Goal: Information Seeking & Learning: Learn about a topic

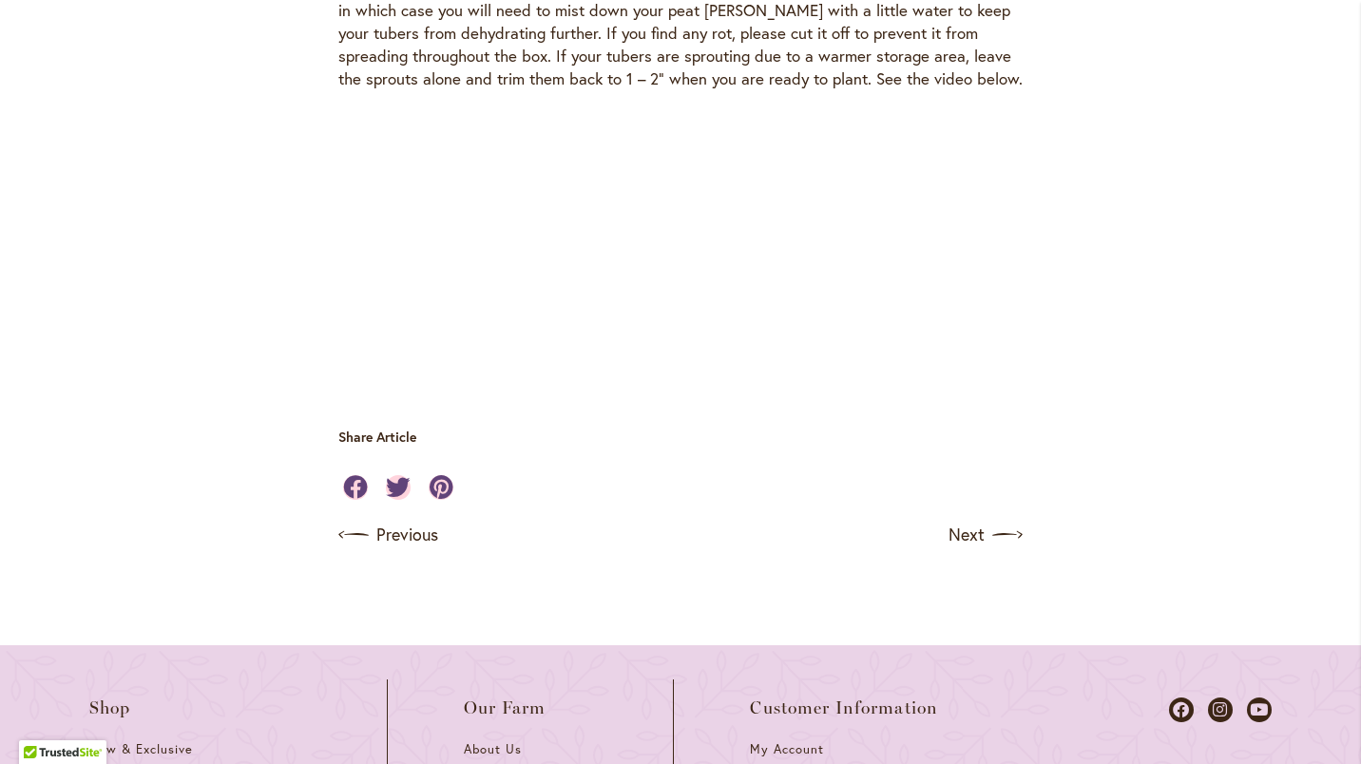
scroll to position [5609, 0]
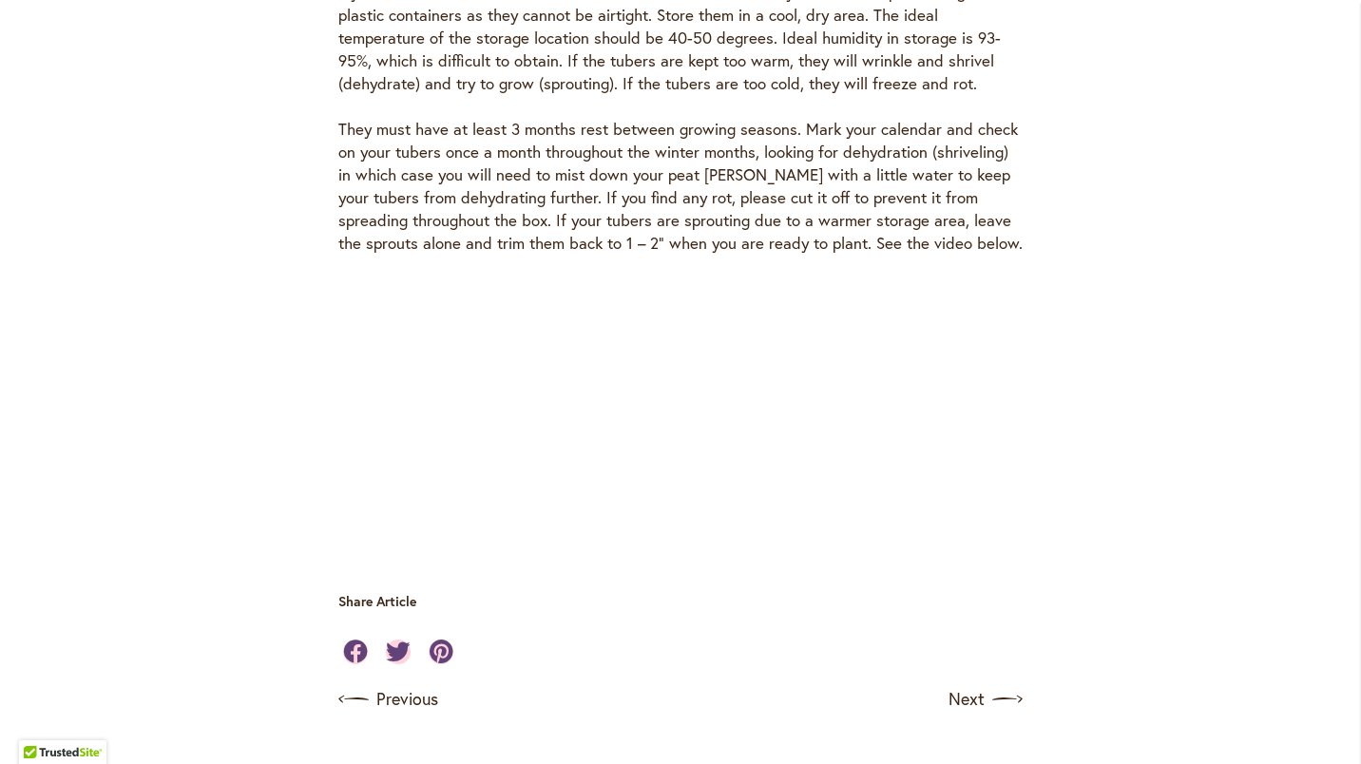
click at [964, 685] on link "Next" at bounding box center [986, 700] width 74 height 30
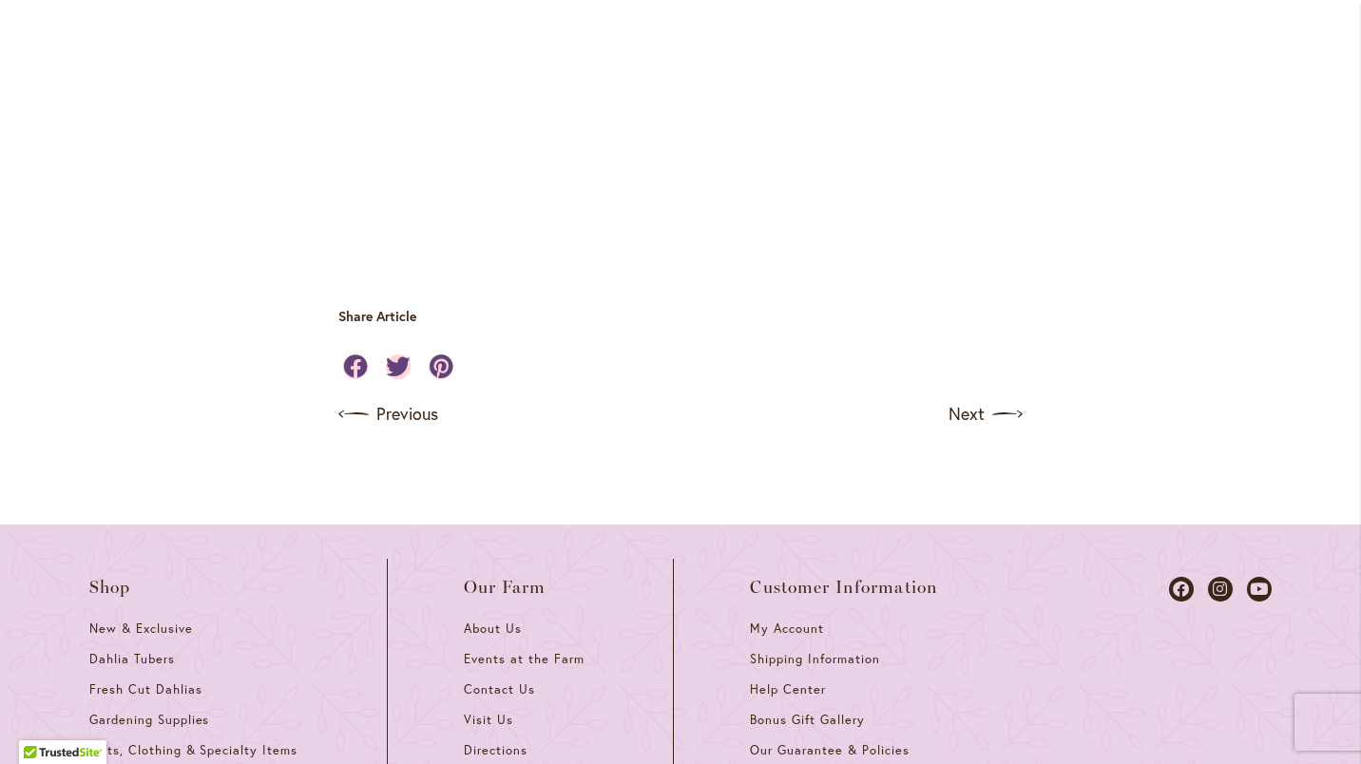
click at [958, 399] on link "Next" at bounding box center [986, 414] width 74 height 30
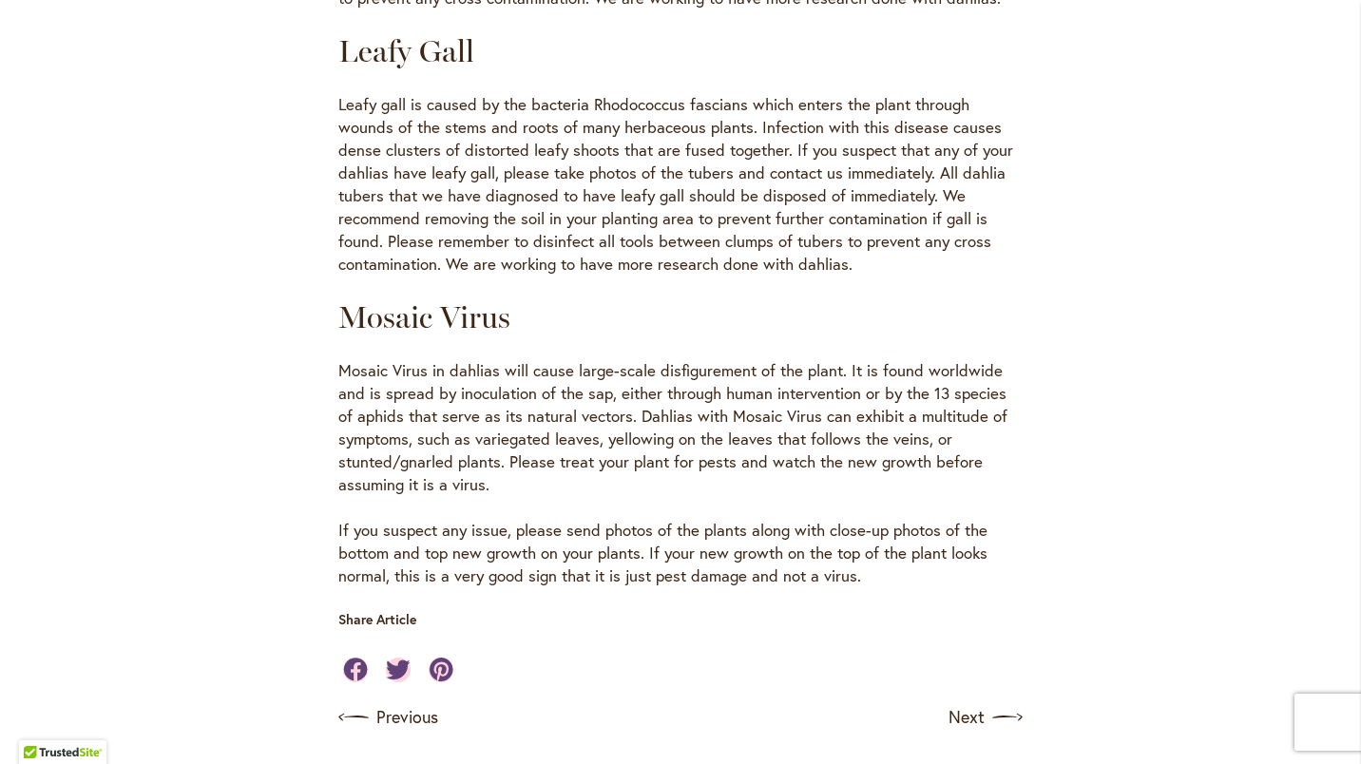
scroll to position [3613, 0]
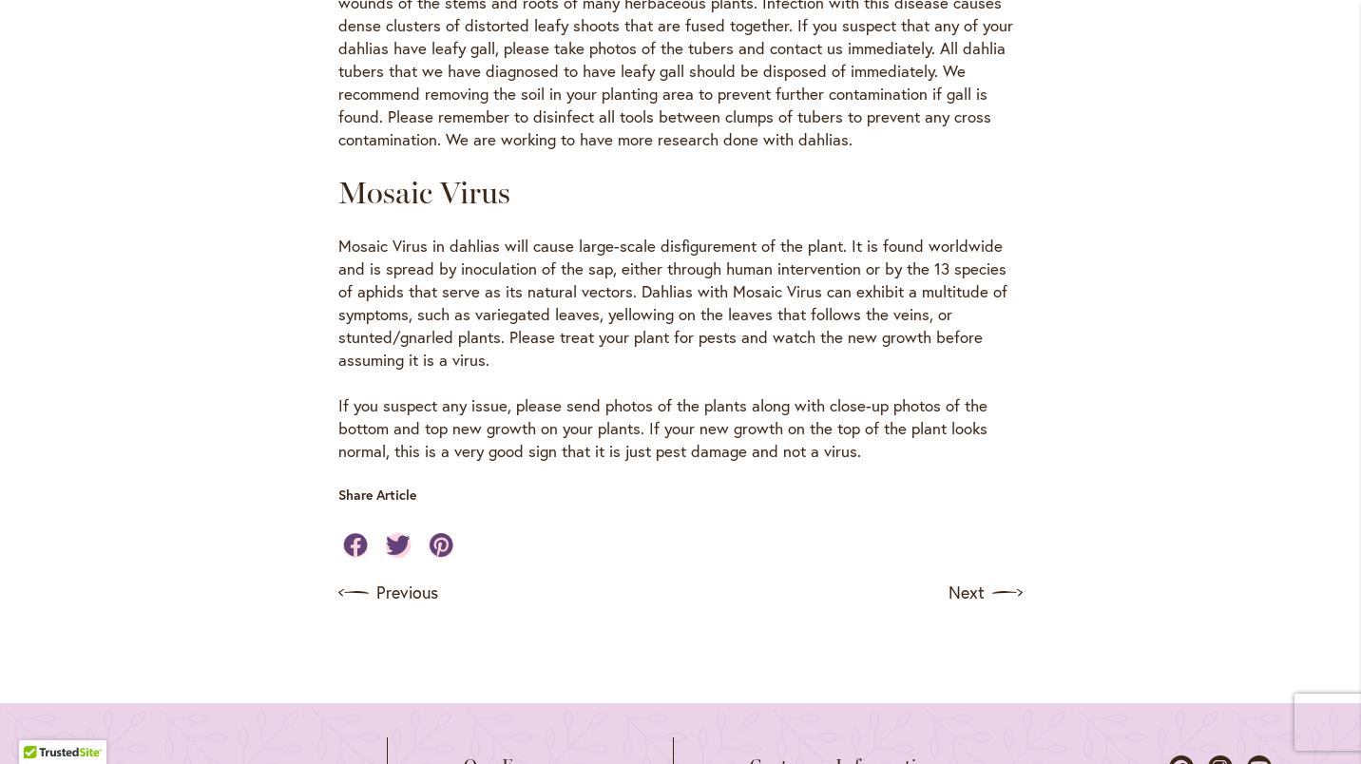
click at [958, 578] on link "Next" at bounding box center [986, 593] width 74 height 30
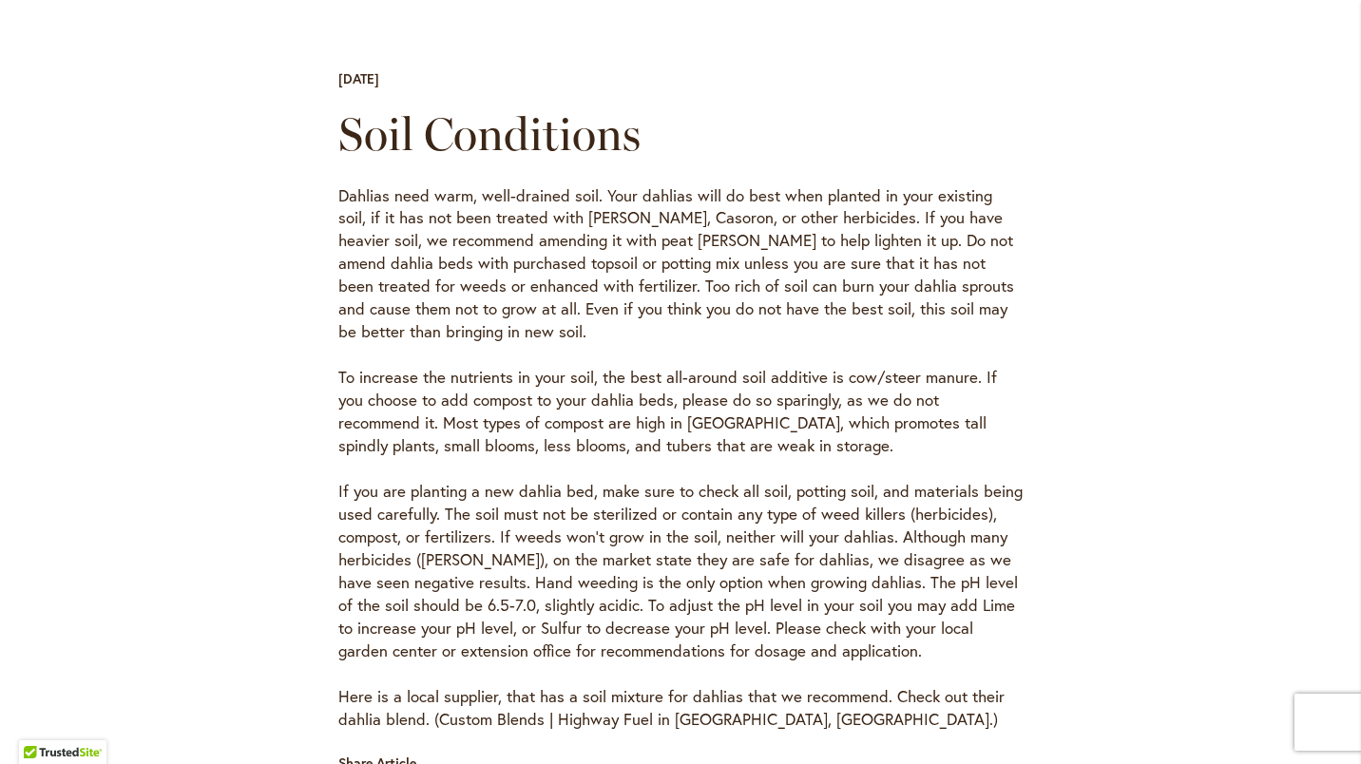
scroll to position [856, 0]
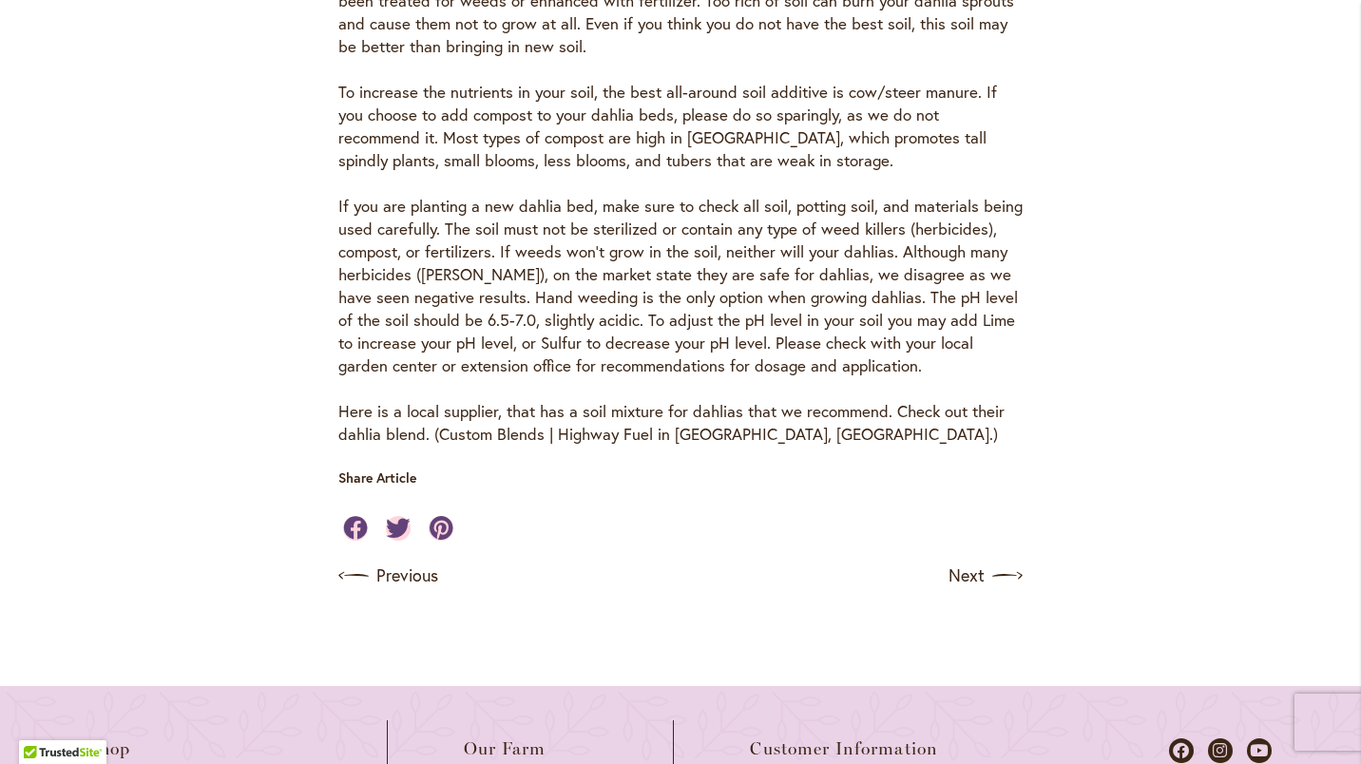
click at [971, 581] on link "Next" at bounding box center [986, 576] width 74 height 30
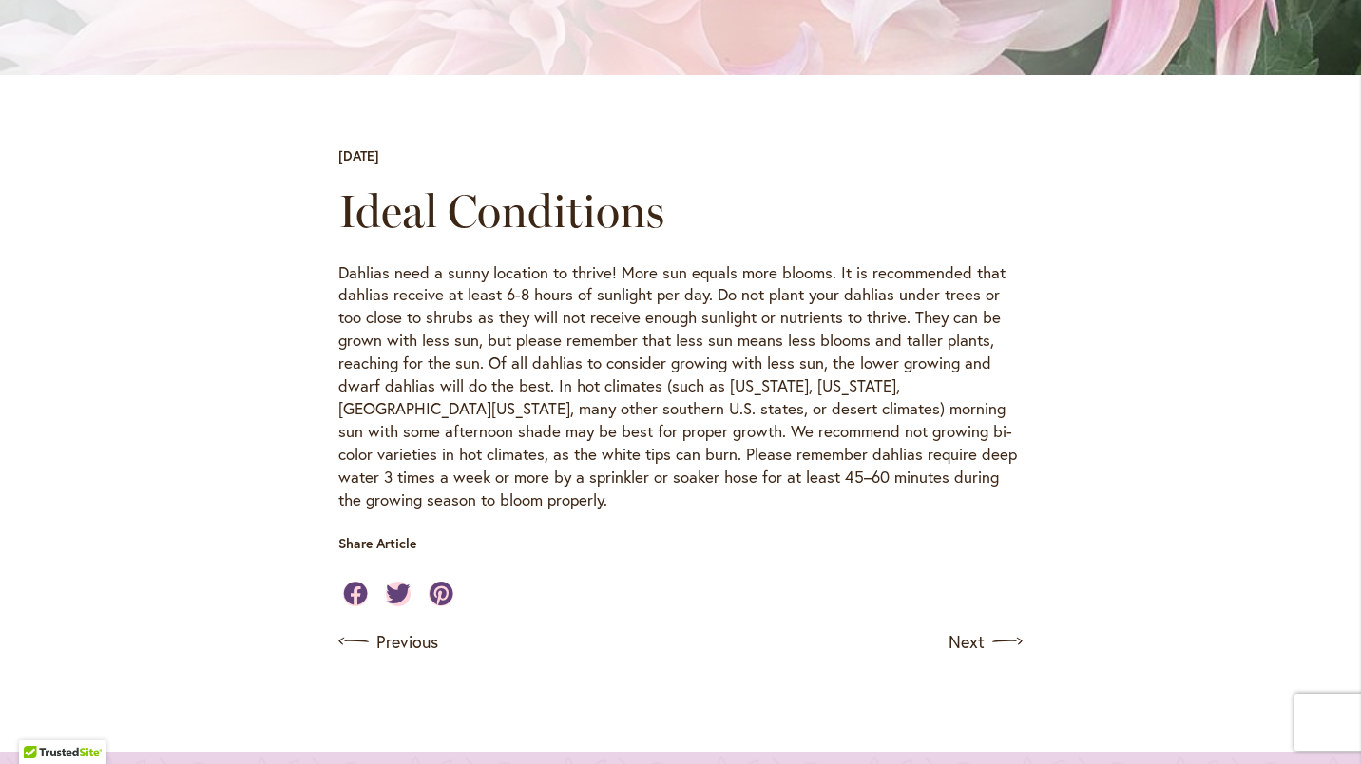
scroll to position [570, 0]
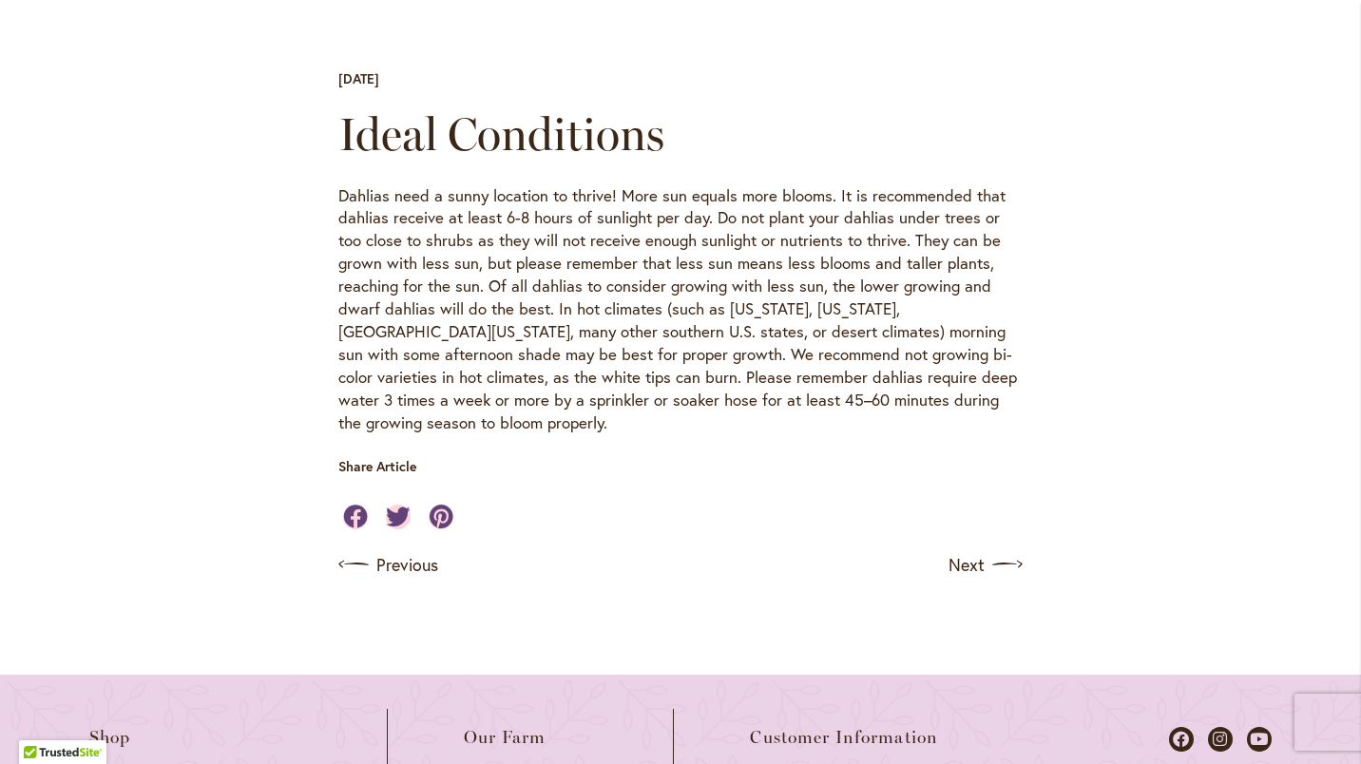
click at [961, 550] on link "Next" at bounding box center [986, 565] width 74 height 30
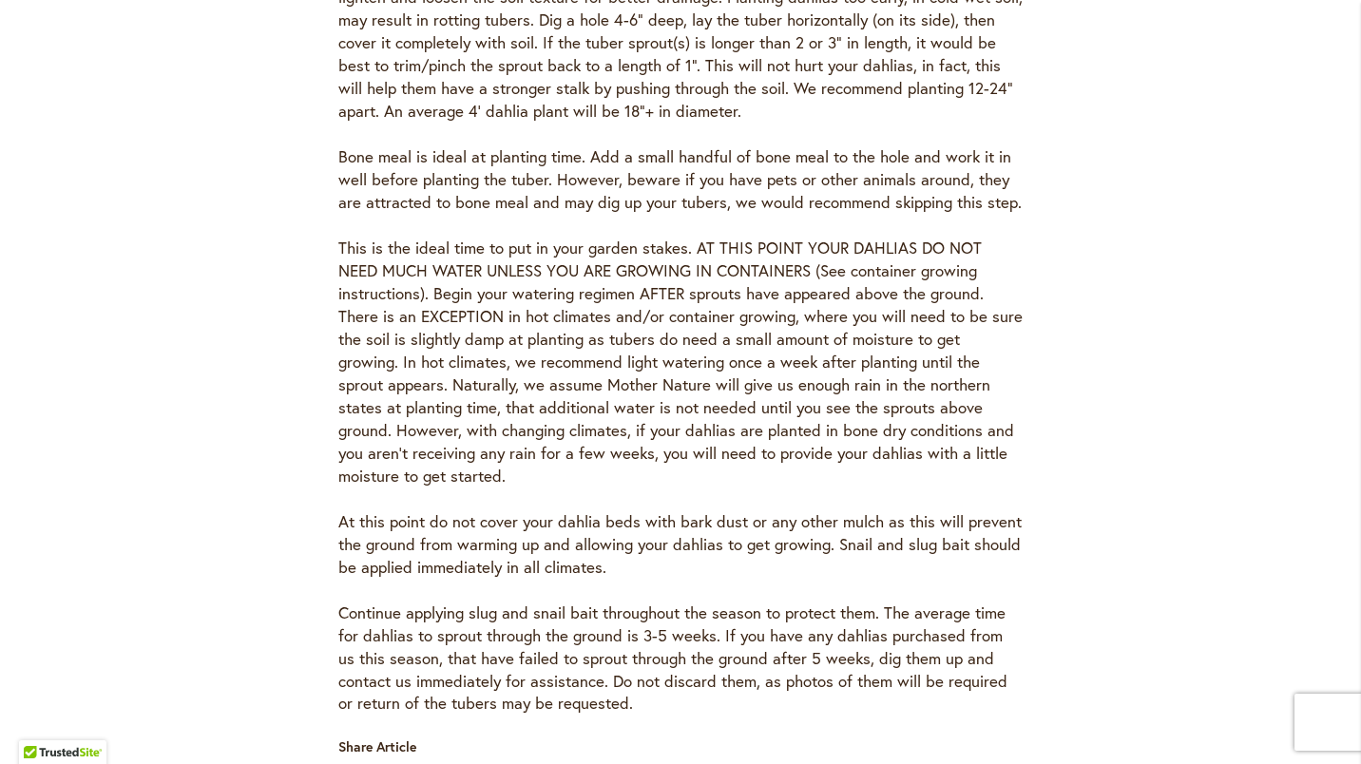
scroll to position [1331, 0]
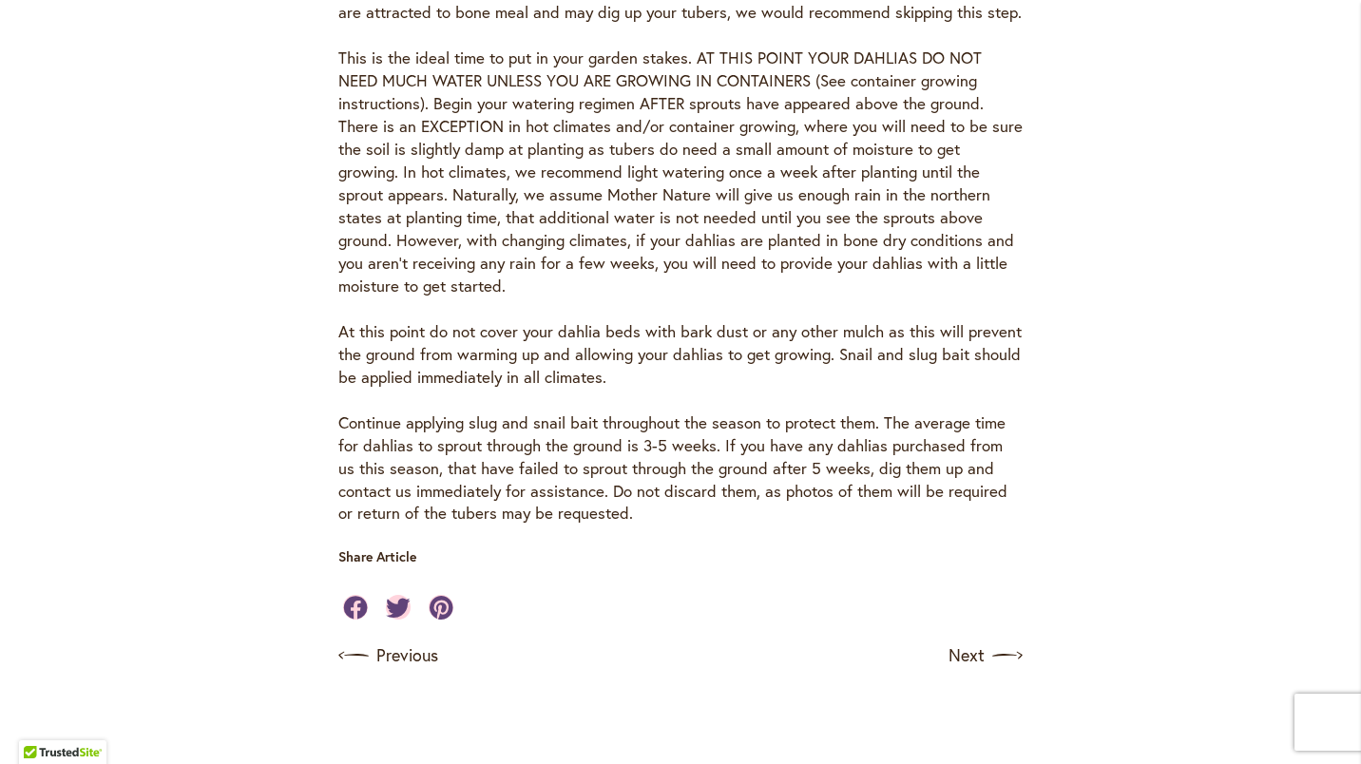
click at [969, 641] on link "Next" at bounding box center [986, 656] width 74 height 30
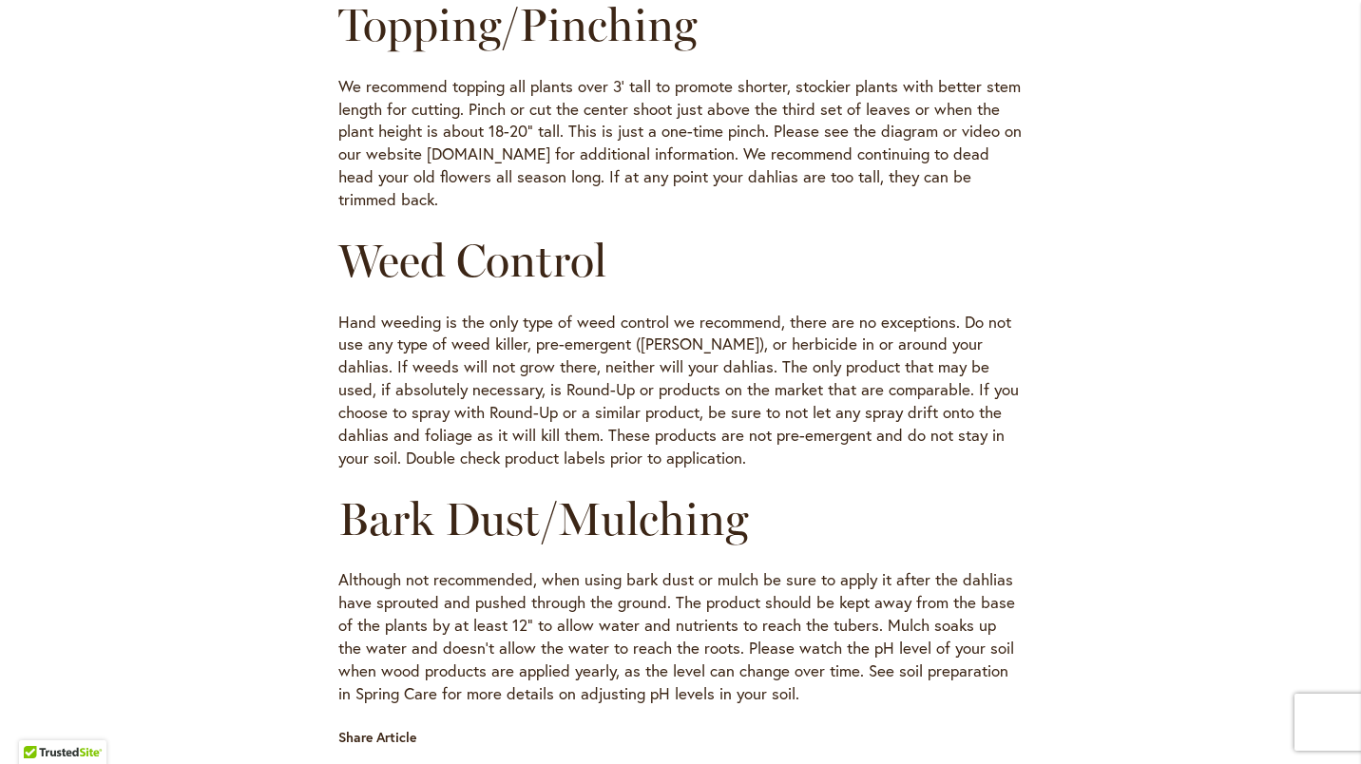
scroll to position [2092, 0]
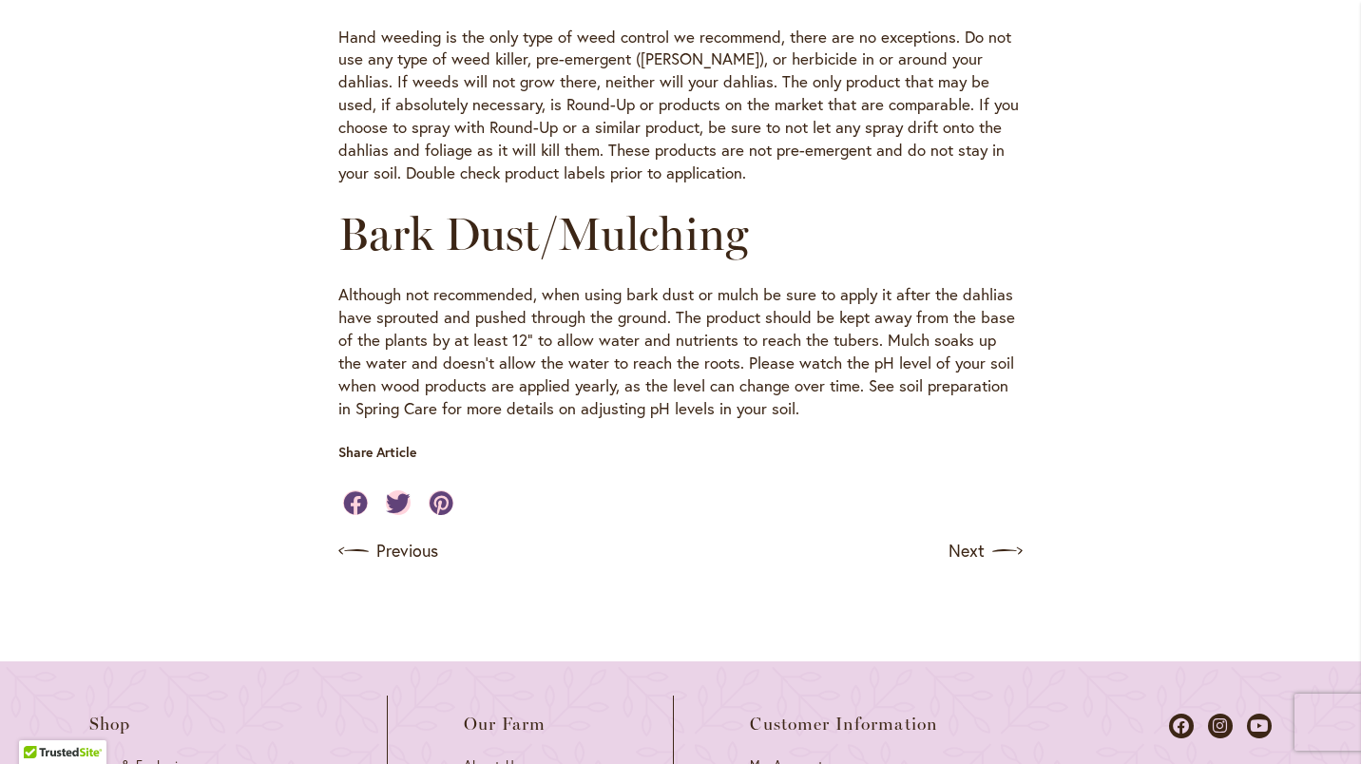
click at [971, 536] on link "Next" at bounding box center [986, 551] width 74 height 30
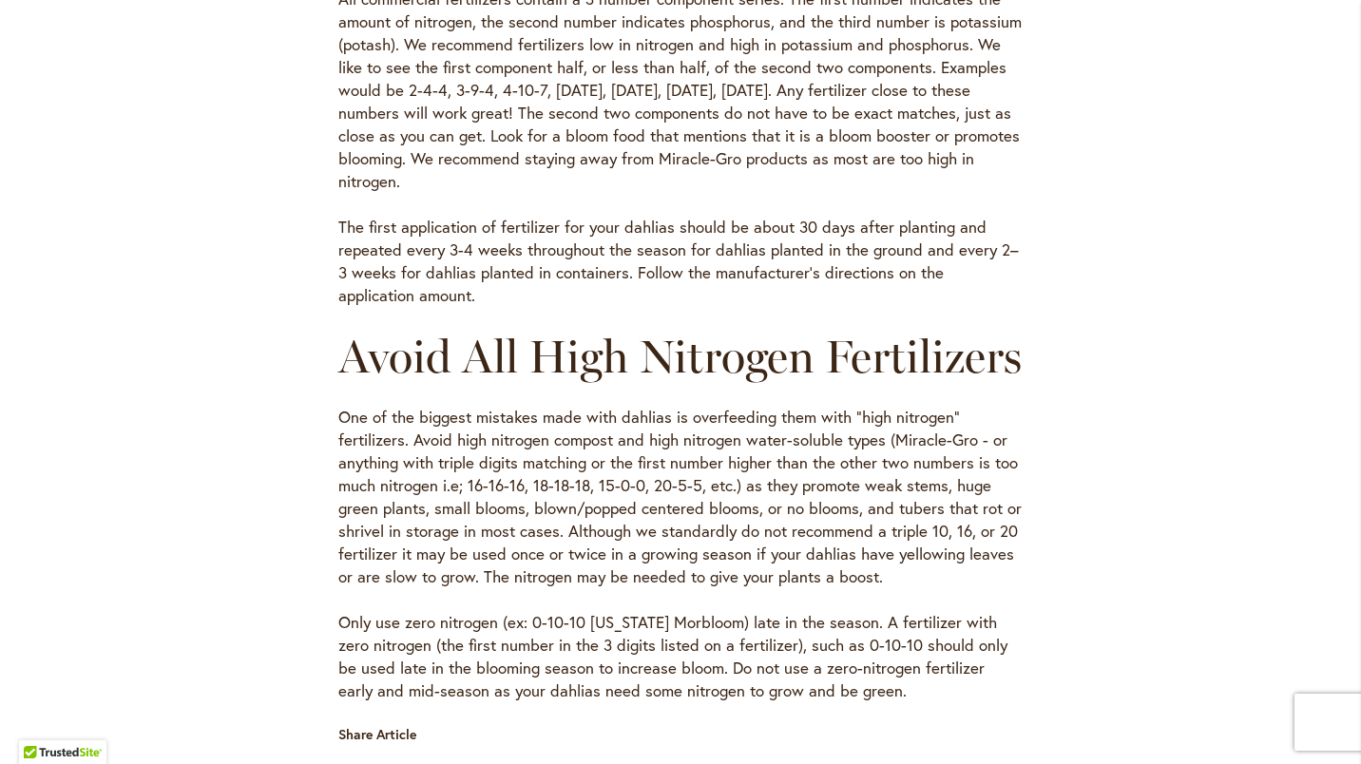
scroll to position [1426, 0]
